Goal: Information Seeking & Learning: Learn about a topic

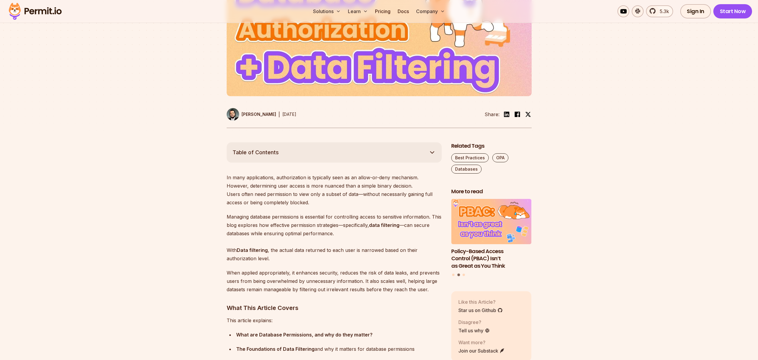
scroll to position [245, 0]
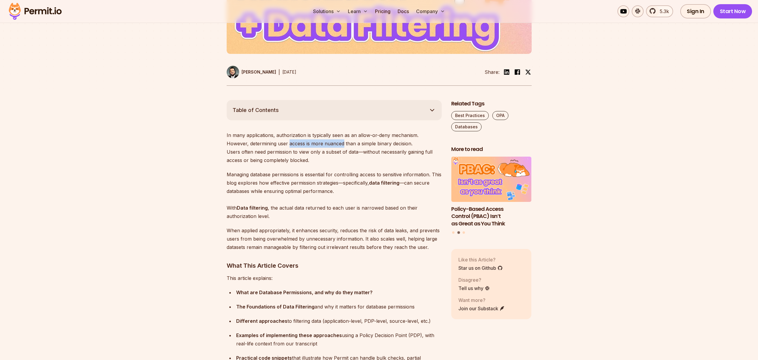
drag, startPoint x: 267, startPoint y: 145, endPoint x: 334, endPoint y: 146, distance: 67.3
click at [321, 145] on p "In many applications, authorization is typically seen as an allow-or-deny mecha…" at bounding box center [334, 147] width 215 height 33
click at [337, 146] on p "In many applications, authorization is typically seen as an allow-or-deny mecha…" at bounding box center [334, 147] width 215 height 33
click at [326, 157] on p "In many applications, authorization is typically seen as an allow-or-deny mecha…" at bounding box center [334, 147] width 215 height 33
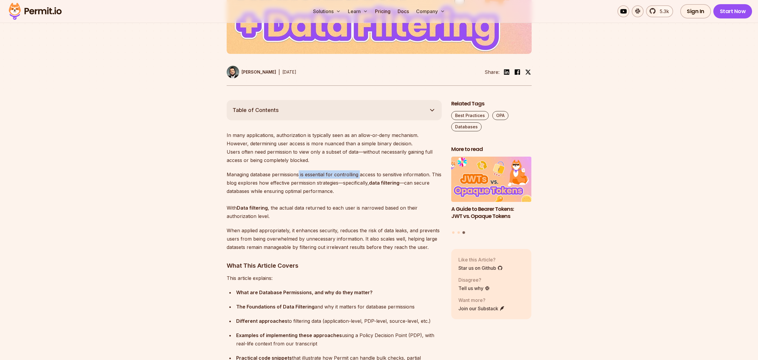
drag, startPoint x: 299, startPoint y: 175, endPoint x: 361, endPoint y: 177, distance: 62.3
click at [361, 177] on p "Managing database permissions is essential for controlling access to sensitive …" at bounding box center [334, 195] width 215 height 50
click at [363, 175] on p "Managing database permissions is essential for controlling access to sensitive …" at bounding box center [334, 195] width 215 height 50
click at [333, 188] on p "Managing database permissions is essential for controlling access to sensitive …" at bounding box center [334, 195] width 215 height 50
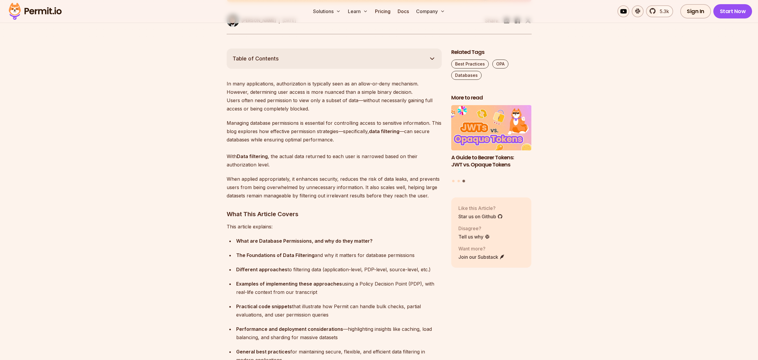
scroll to position [299, 0]
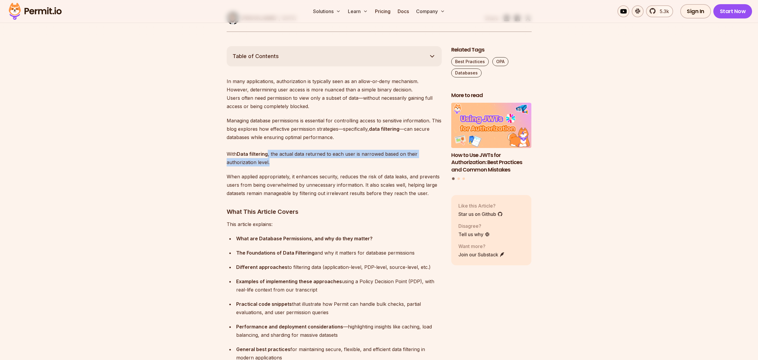
drag, startPoint x: 278, startPoint y: 162, endPoint x: 267, endPoint y: 156, distance: 12.8
click at [267, 156] on p "Managing database permissions is essential for controlling access to sensitive …" at bounding box center [334, 141] width 215 height 50
click at [300, 155] on p "Managing database permissions is essential for controlling access to sensitive …" at bounding box center [334, 141] width 215 height 50
click at [310, 155] on p "Managing database permissions is essential for controlling access to sensitive …" at bounding box center [334, 141] width 215 height 50
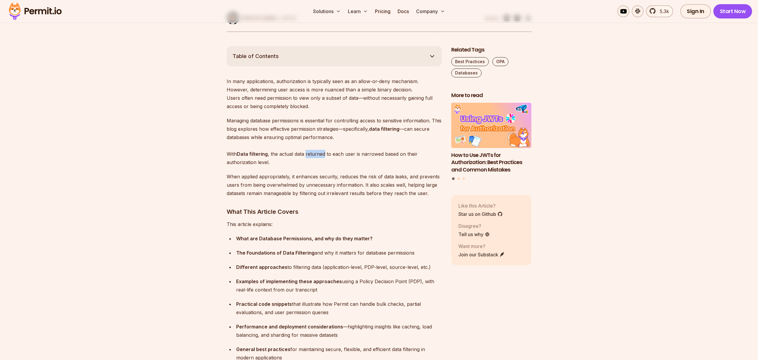
click at [310, 155] on p "Managing database permissions is essential for controlling access to sensitive …" at bounding box center [334, 141] width 215 height 50
click at [301, 162] on p "Managing database permissions is essential for controlling access to sensitive …" at bounding box center [334, 141] width 215 height 50
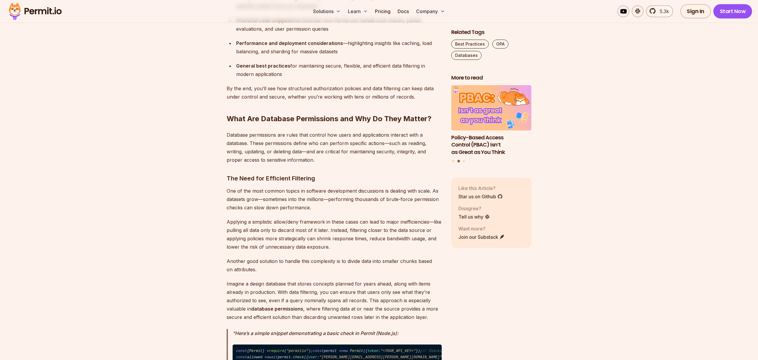
scroll to position [584, 0]
drag, startPoint x: 276, startPoint y: 135, endPoint x: 387, endPoint y: 136, distance: 111.4
click at [387, 136] on p "Database permissions are rules that control how users and applications interact…" at bounding box center [334, 146] width 215 height 33
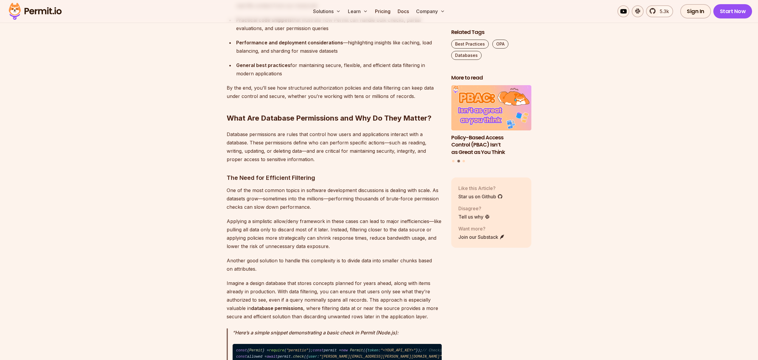
click at [401, 136] on p "Database permissions are rules that control how users and applications interact…" at bounding box center [334, 146] width 215 height 33
drag, startPoint x: 367, startPoint y: 150, endPoint x: 357, endPoint y: 155, distance: 11.6
click at [366, 150] on p "Database permissions are rules that control how users and applications interact…" at bounding box center [334, 146] width 215 height 33
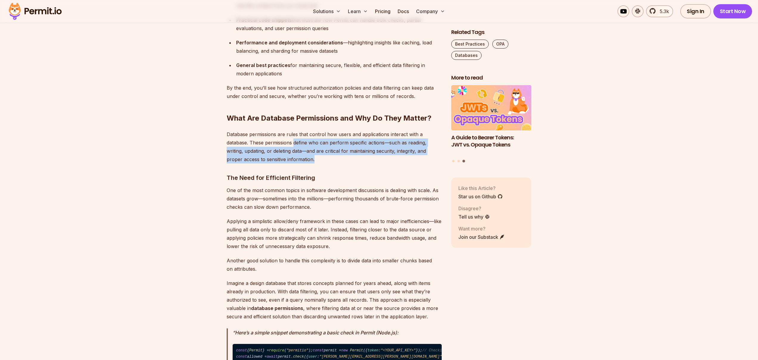
drag, startPoint x: 294, startPoint y: 143, endPoint x: 335, endPoint y: 162, distance: 44.5
click at [335, 162] on p "Database permissions are rules that control how users and applications interact…" at bounding box center [334, 146] width 215 height 33
drag, startPoint x: 307, startPoint y: 151, endPoint x: 332, endPoint y: 161, distance: 27.0
click at [332, 161] on p "Database permissions are rules that control how users and applications interact…" at bounding box center [334, 146] width 215 height 33
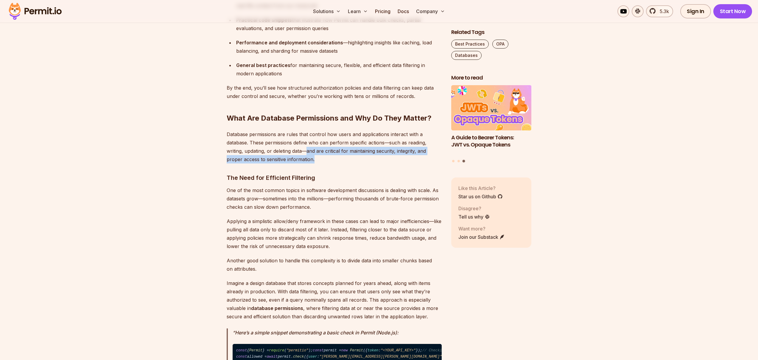
click at [332, 161] on p "Database permissions are rules that control how users and applications interact…" at bounding box center [334, 146] width 215 height 33
click at [382, 152] on p "Database permissions are rules that control how users and applications interact…" at bounding box center [334, 146] width 215 height 33
click at [394, 154] on p "Database permissions are rules that control how users and applications interact…" at bounding box center [334, 146] width 215 height 33
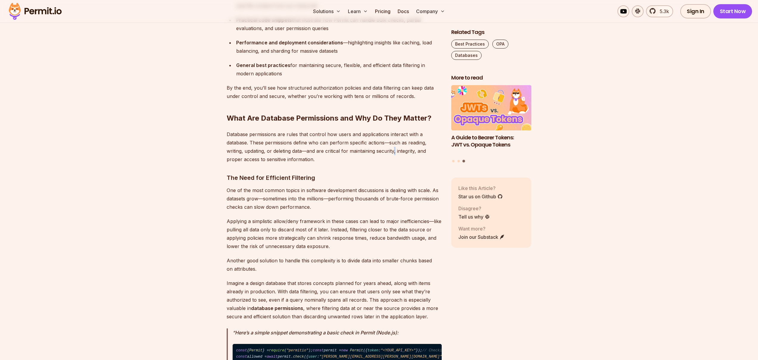
click at [394, 154] on p "Database permissions are rules that control how users and applications interact…" at bounding box center [334, 146] width 215 height 33
click at [401, 152] on p "Database permissions are rules that control how users and applications interact…" at bounding box center [334, 146] width 215 height 33
drag, startPoint x: 401, startPoint y: 152, endPoint x: 378, endPoint y: 165, distance: 26.1
click at [400, 153] on p "Database permissions are rules that control how users and applications interact…" at bounding box center [334, 146] width 215 height 33
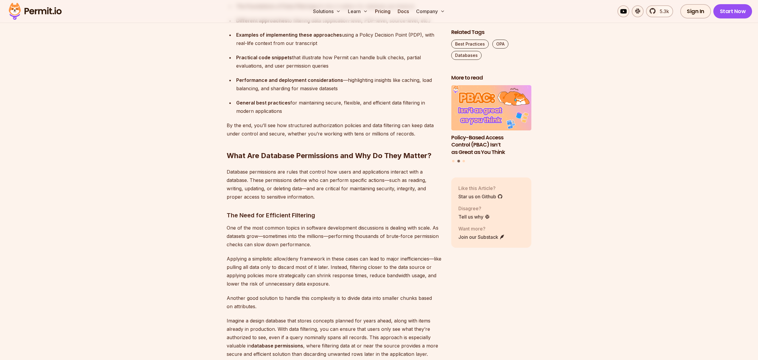
scroll to position [543, 0]
